Goal: Task Accomplishment & Management: Use online tool/utility

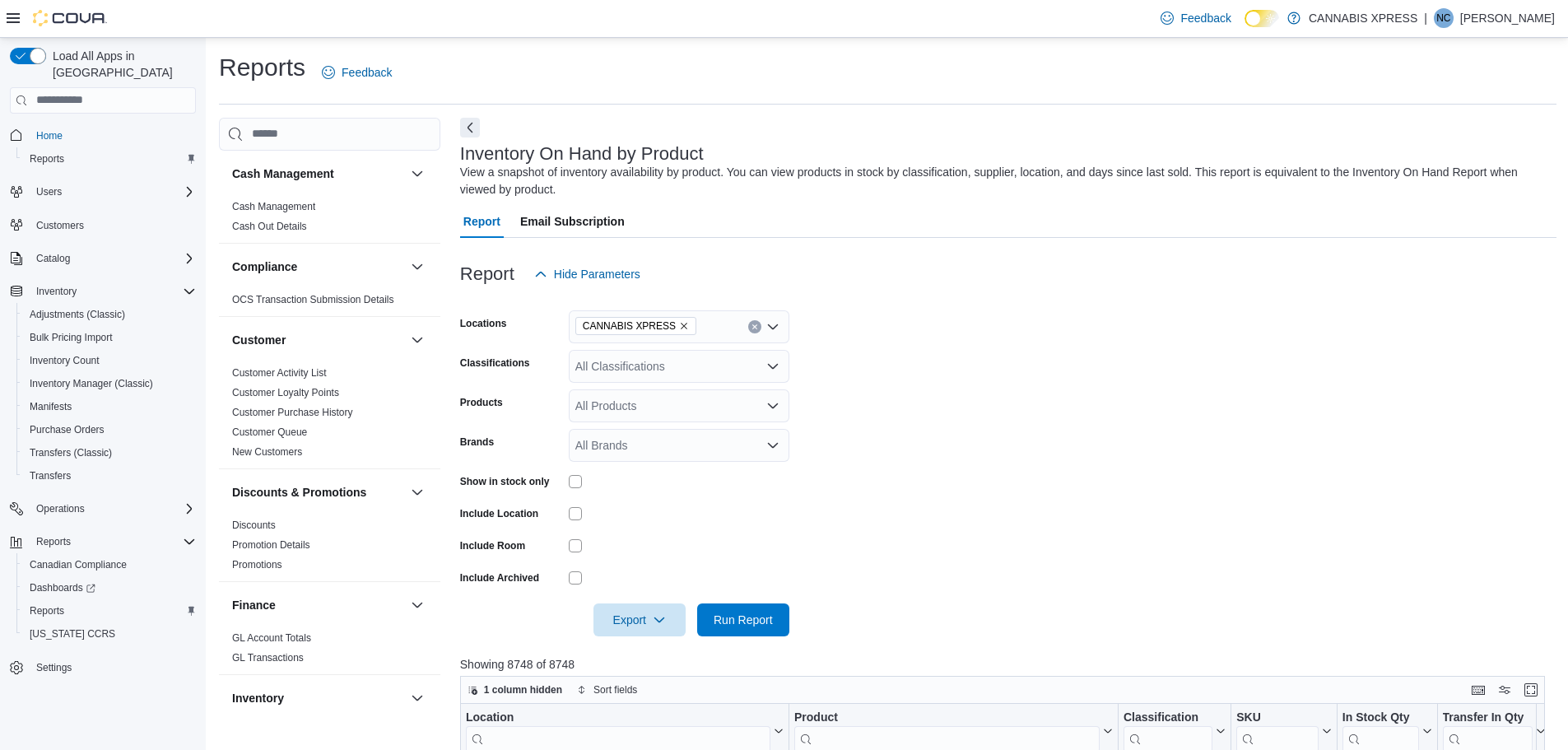
click at [680, 327] on icon "Remove CANNABIS XPRESS from selection in this group" at bounding box center [684, 326] width 9 height 9
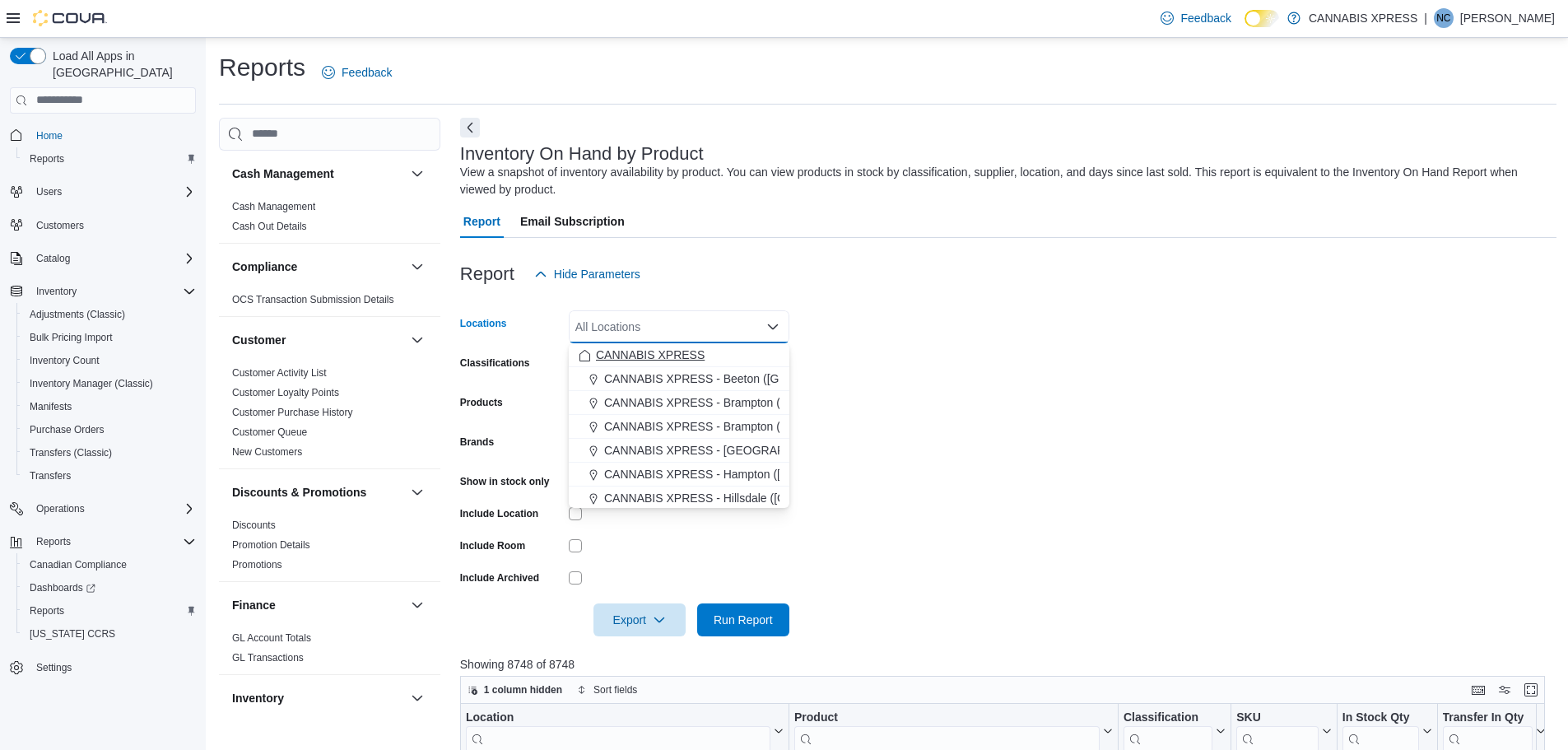
click at [669, 359] on span "CANNABIS XPRESS" at bounding box center [649, 354] width 108 height 16
click at [680, 326] on icon "Remove CANNABIS XPRESS from selection in this group" at bounding box center [684, 326] width 9 height 9
click at [740, 426] on span "CANNABIS XPRESS - [GEOGRAPHIC_DATA] ([GEOGRAPHIC_DATA])" at bounding box center [789, 428] width 370 height 16
click at [1031, 415] on form "Locations CANNABIS XPRESS - [GEOGRAPHIC_DATA] ([GEOGRAPHIC_DATA]) Combo box. Se…" at bounding box center [1008, 463] width 1096 height 345
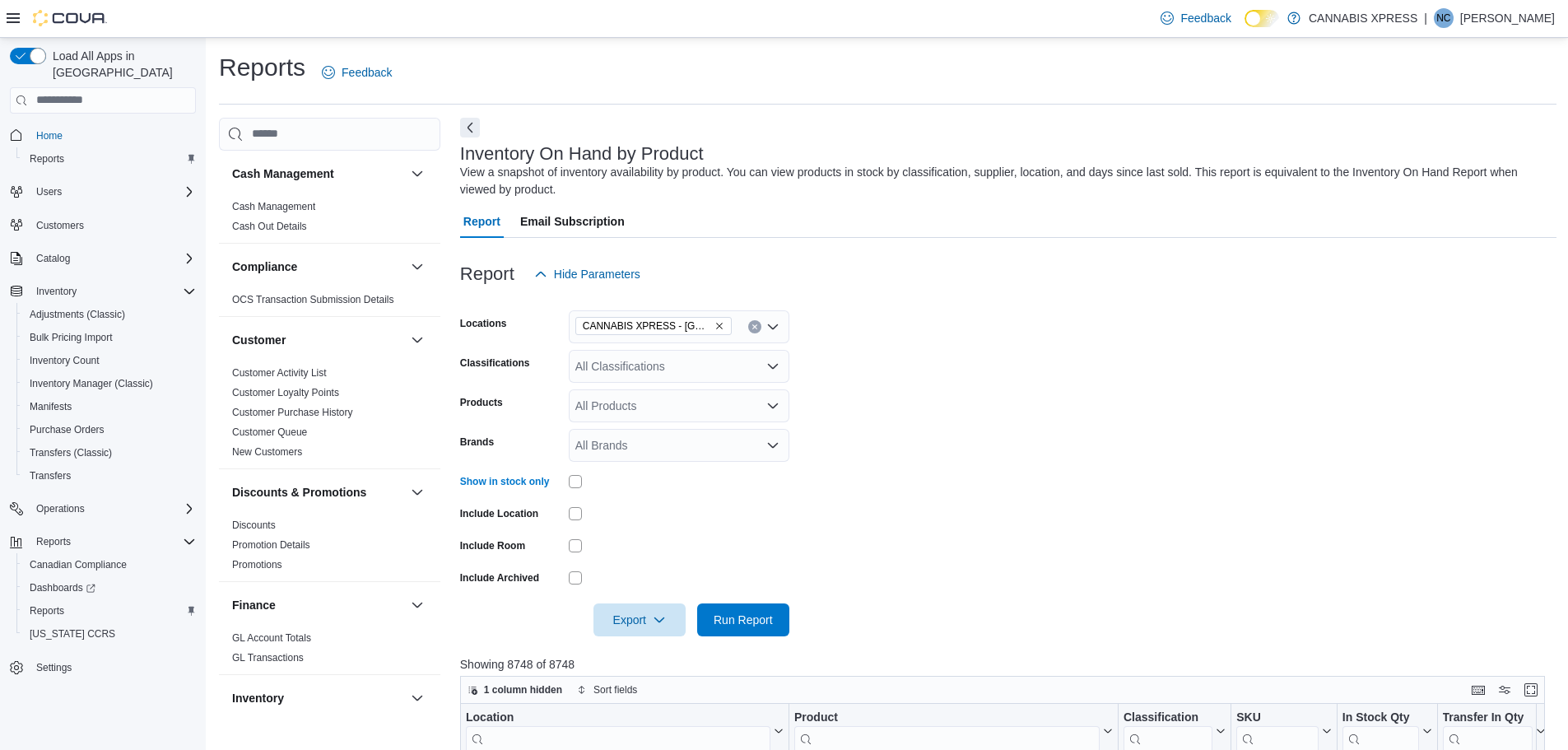
click at [750, 503] on div at bounding box center [679, 513] width 220 height 25
click at [753, 618] on span "Run Report" at bounding box center [743, 618] width 59 height 16
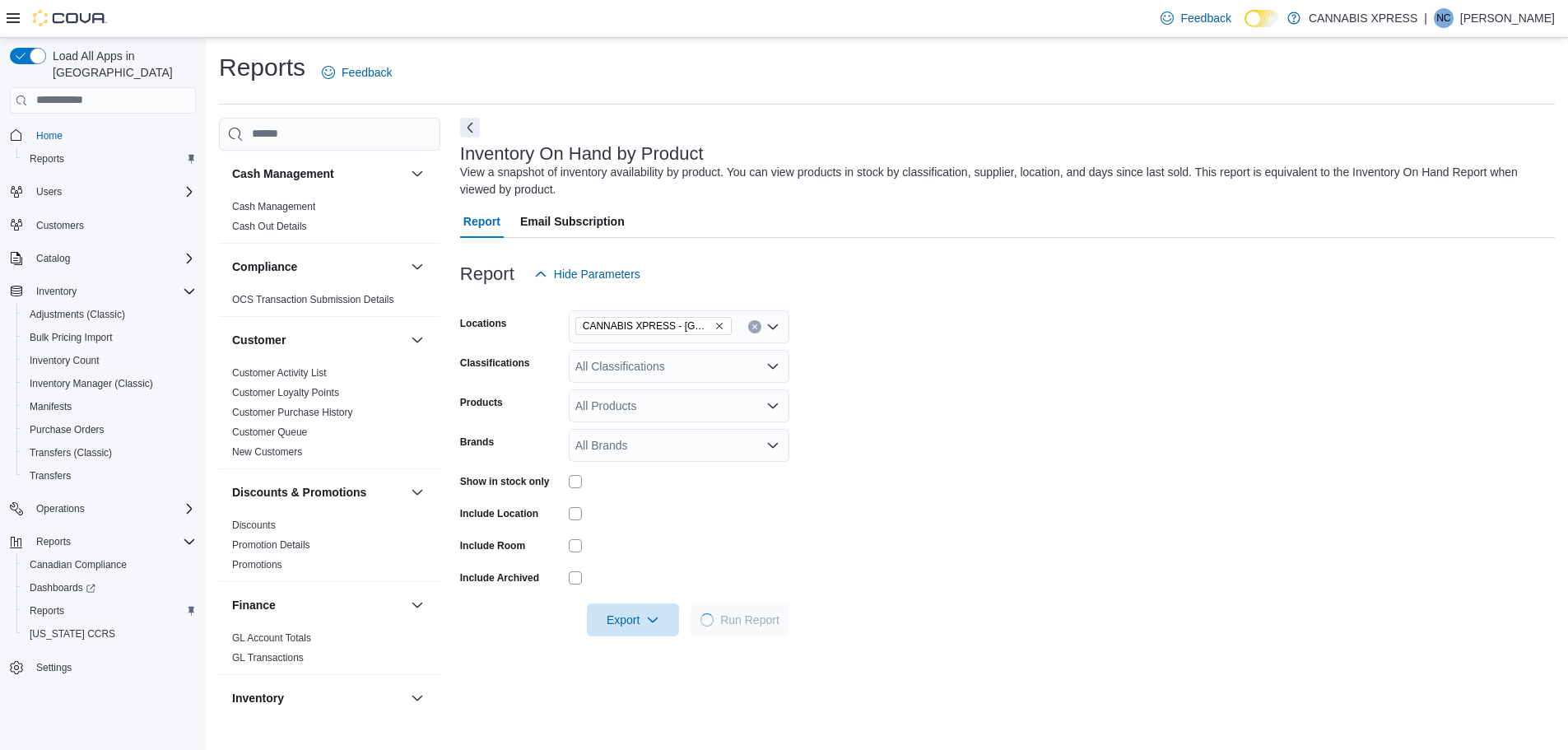
click at [1091, 348] on form "Locations CANNABIS XPRESS - Ridgetown ([GEOGRAPHIC_DATA]) Classifications All C…" at bounding box center [1007, 463] width 1095 height 345
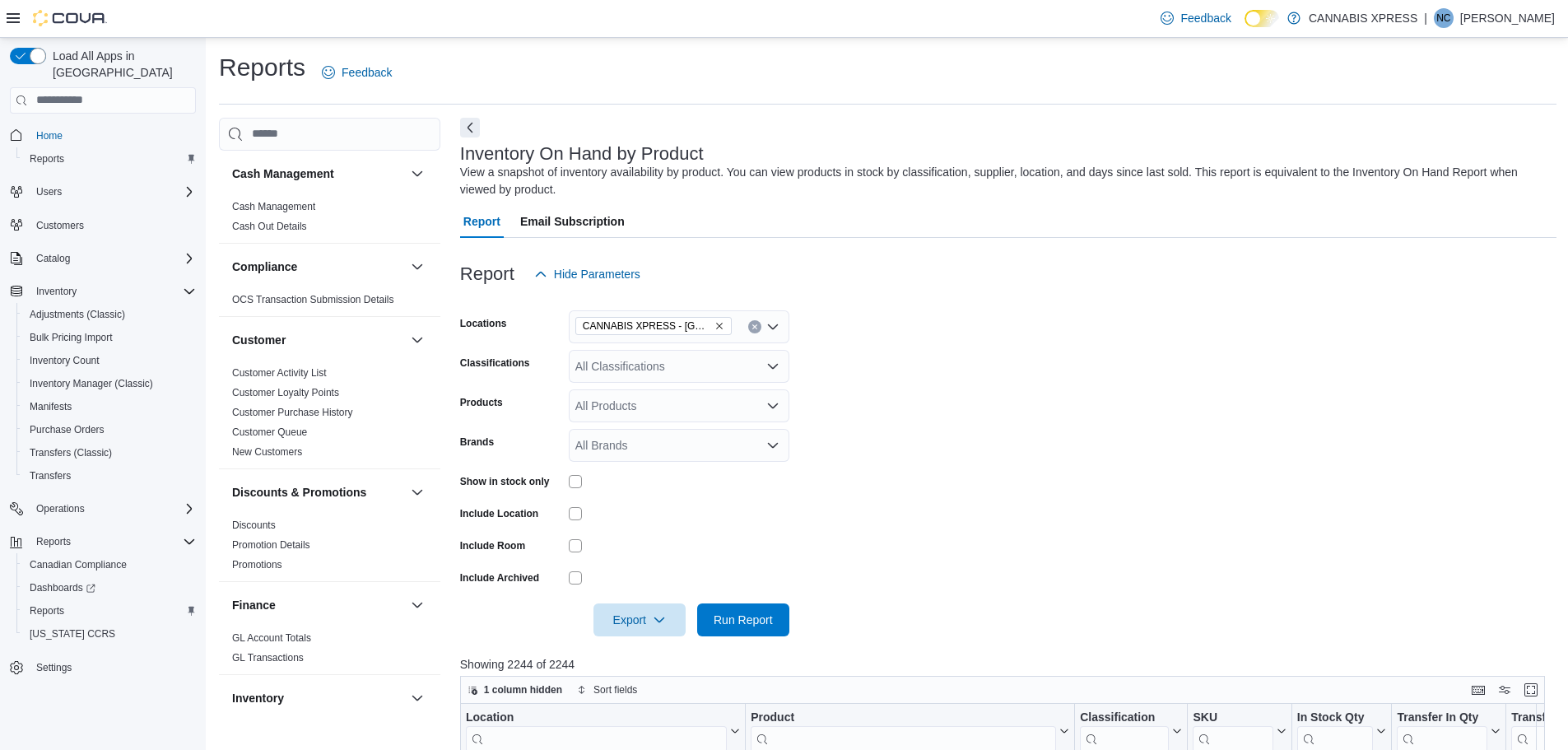
click at [930, 404] on form "Locations CANNABIS XPRESS - Ridgetown ([GEOGRAPHIC_DATA]) Classifications All C…" at bounding box center [1008, 463] width 1096 height 345
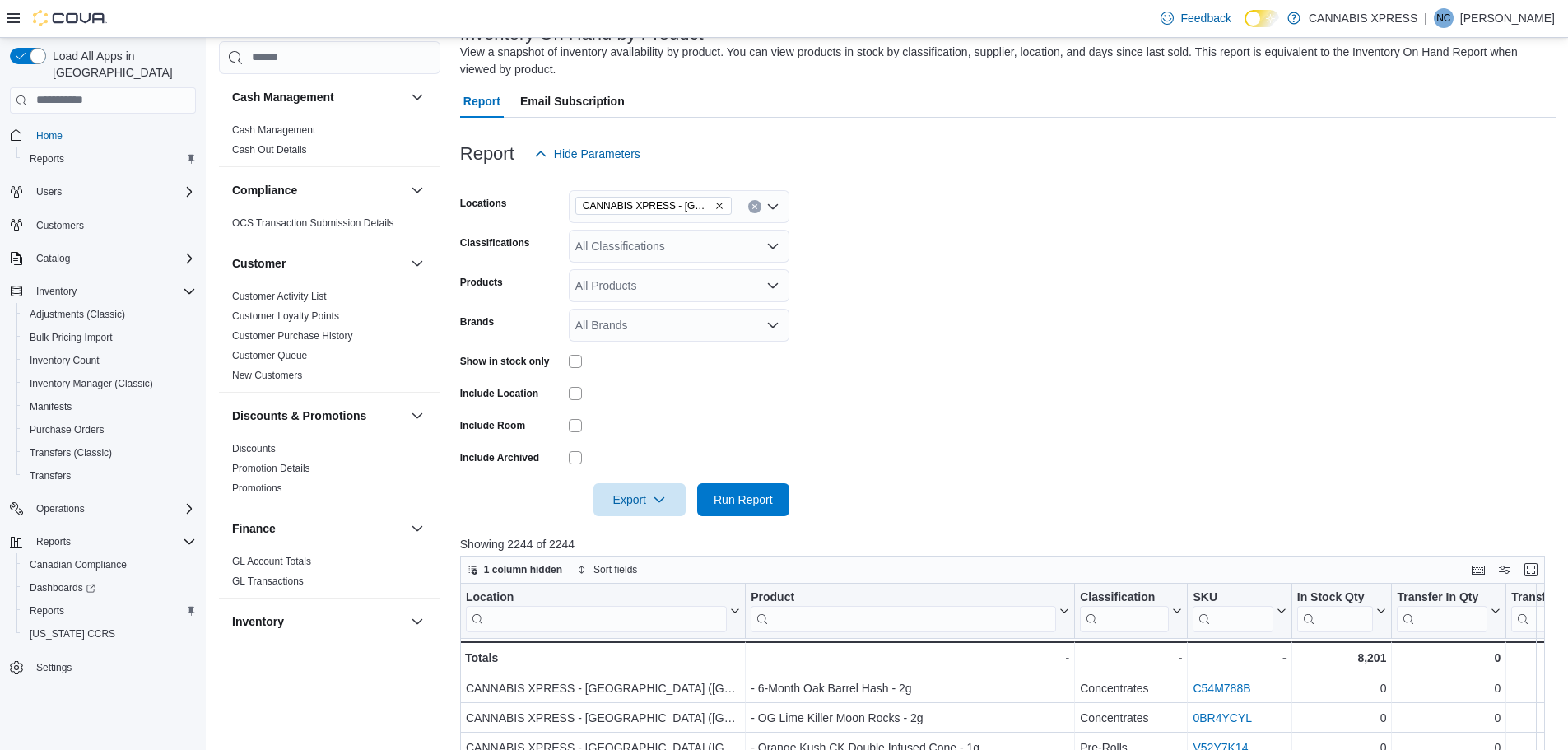
scroll to position [247, 0]
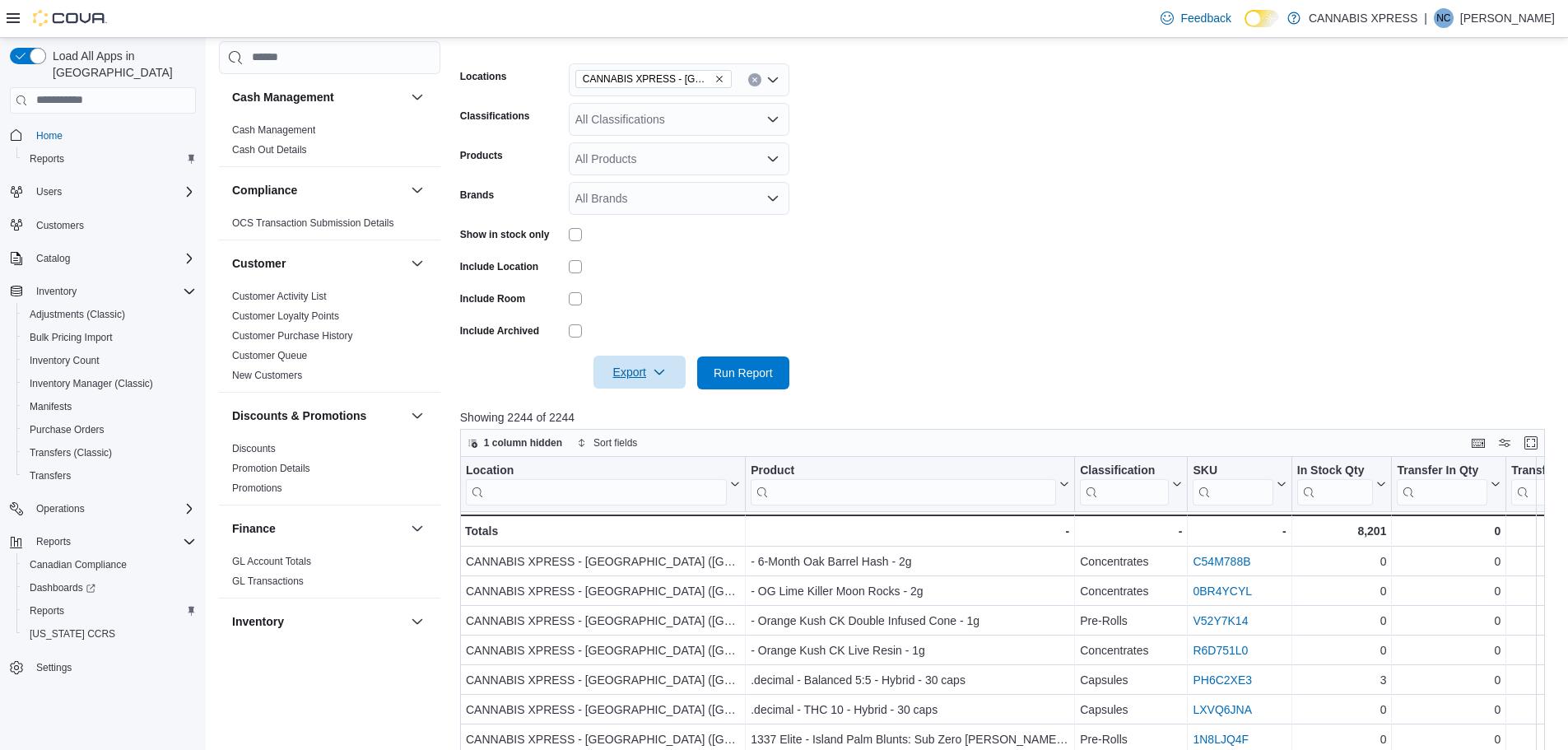
click at [650, 380] on span "Export" at bounding box center [639, 372] width 72 height 33
click at [648, 409] on span "Export to Excel" at bounding box center [642, 406] width 74 height 13
click at [1115, 313] on form "Locations CANNABIS XPRESS - Ridgetown ([GEOGRAPHIC_DATA]) Classifications All C…" at bounding box center [1008, 215] width 1096 height 345
